Goal: Task Accomplishment & Management: Manage account settings

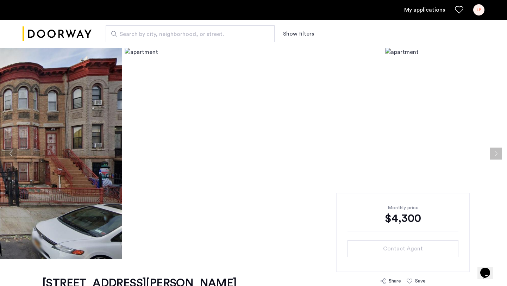
click at [483, 10] on div "LP" at bounding box center [478, 9] width 11 height 11
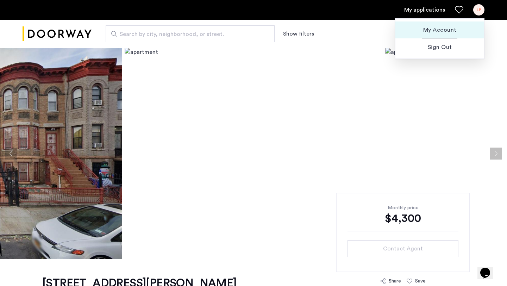
click at [436, 27] on span "My Account" at bounding box center [440, 30] width 78 height 8
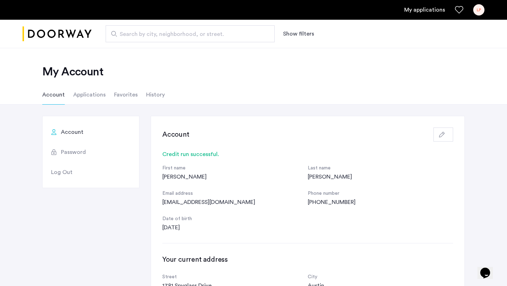
click at [81, 95] on li "Applications" at bounding box center [89, 95] width 32 height 20
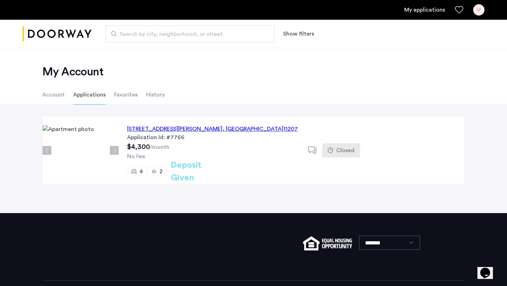
click at [196, 172] on h2 "Deposit Given" at bounding box center [199, 171] width 56 height 25
click at [126, 96] on li "Favorites" at bounding box center [126, 95] width 24 height 20
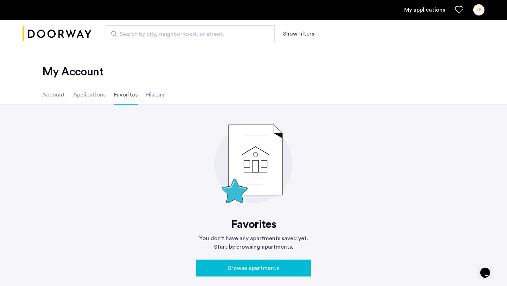
click at [153, 101] on li "History" at bounding box center [155, 95] width 19 height 20
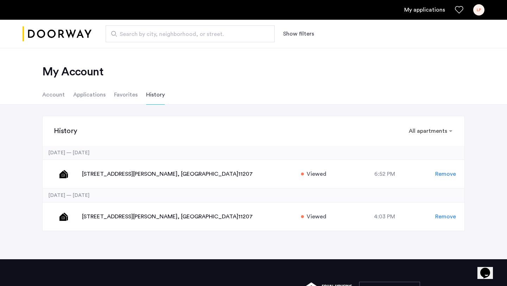
click at [51, 92] on li "Account" at bounding box center [53, 95] width 23 height 20
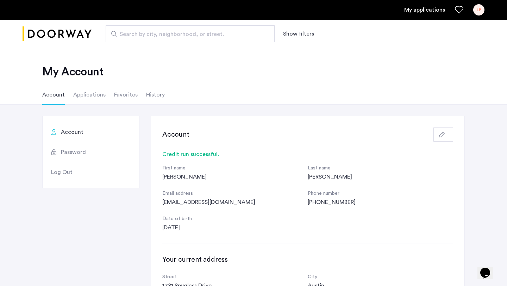
click at [152, 95] on li "History" at bounding box center [155, 95] width 19 height 20
